Goal: Use online tool/utility: Utilize a website feature to perform a specific function

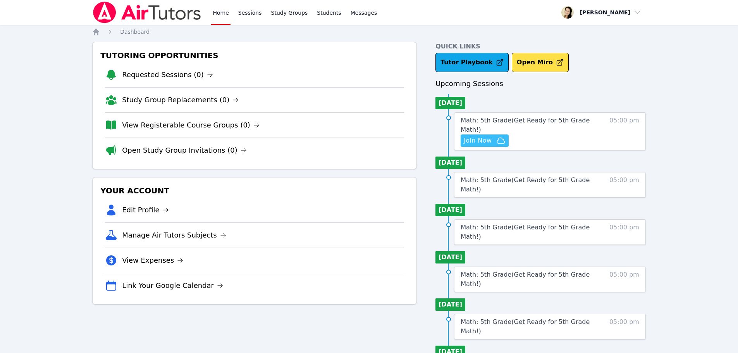
click at [483, 136] on span "Join Now" at bounding box center [478, 140] width 28 height 9
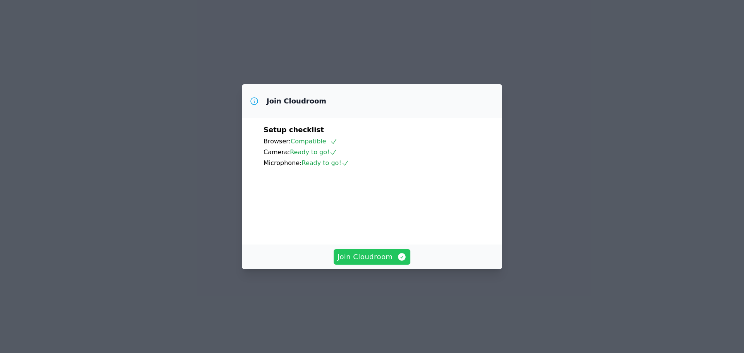
click at [370, 262] on span "Join Cloudroom" at bounding box center [372, 257] width 69 height 11
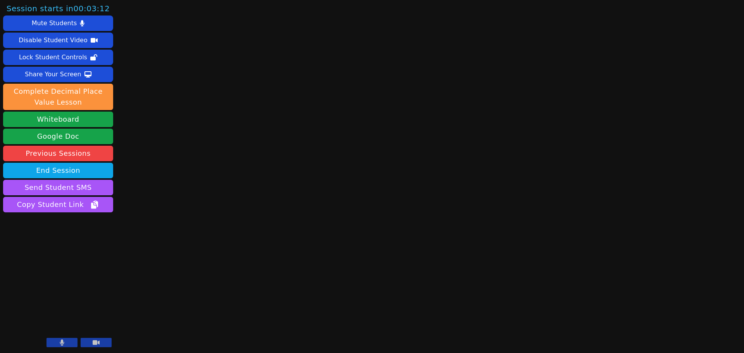
click at [93, 341] on icon at bounding box center [96, 342] width 7 height 6
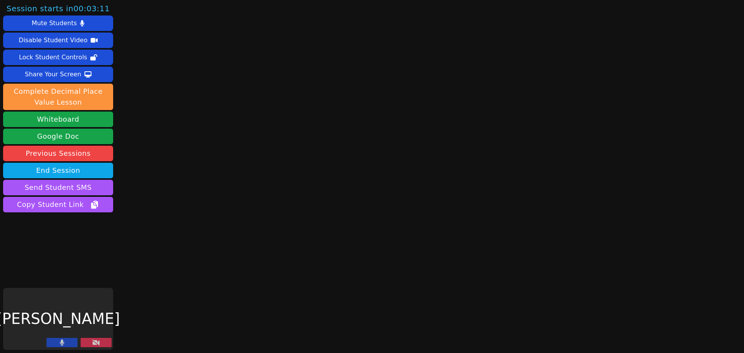
click at [65, 343] on button at bounding box center [62, 342] width 31 height 9
click at [69, 118] on button "Whiteboard" at bounding box center [58, 120] width 110 height 16
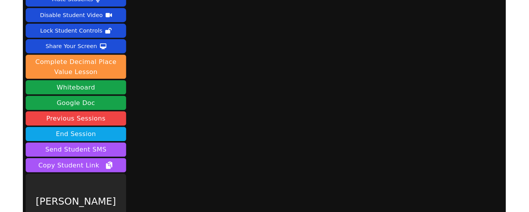
scroll to position [47, 0]
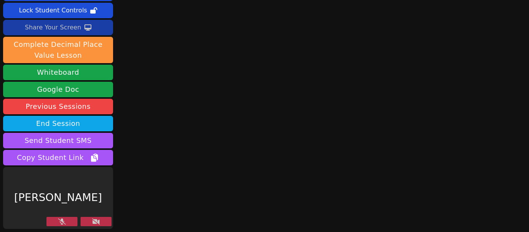
click at [69, 27] on div "Share Your Screen" at bounding box center [53, 27] width 57 height 12
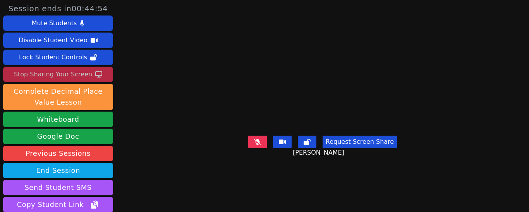
scroll to position [67, 0]
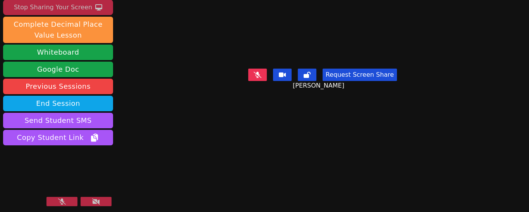
click at [64, 201] on icon at bounding box center [62, 201] width 8 height 6
click at [105, 201] on button at bounding box center [96, 201] width 31 height 9
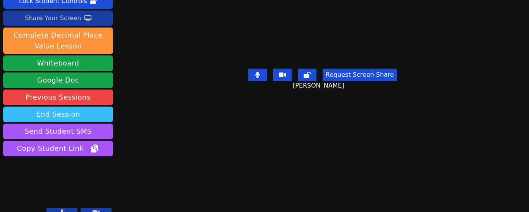
click at [75, 107] on button "End Session" at bounding box center [58, 115] width 110 height 16
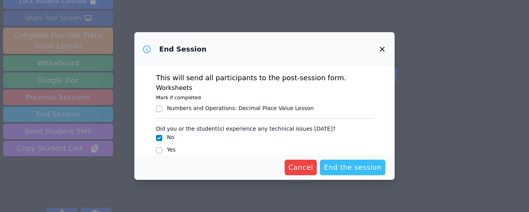
scroll to position [0, 0]
click at [358, 169] on span "End the session" at bounding box center [353, 167] width 58 height 11
